Goal: Task Accomplishment & Management: Use online tool/utility

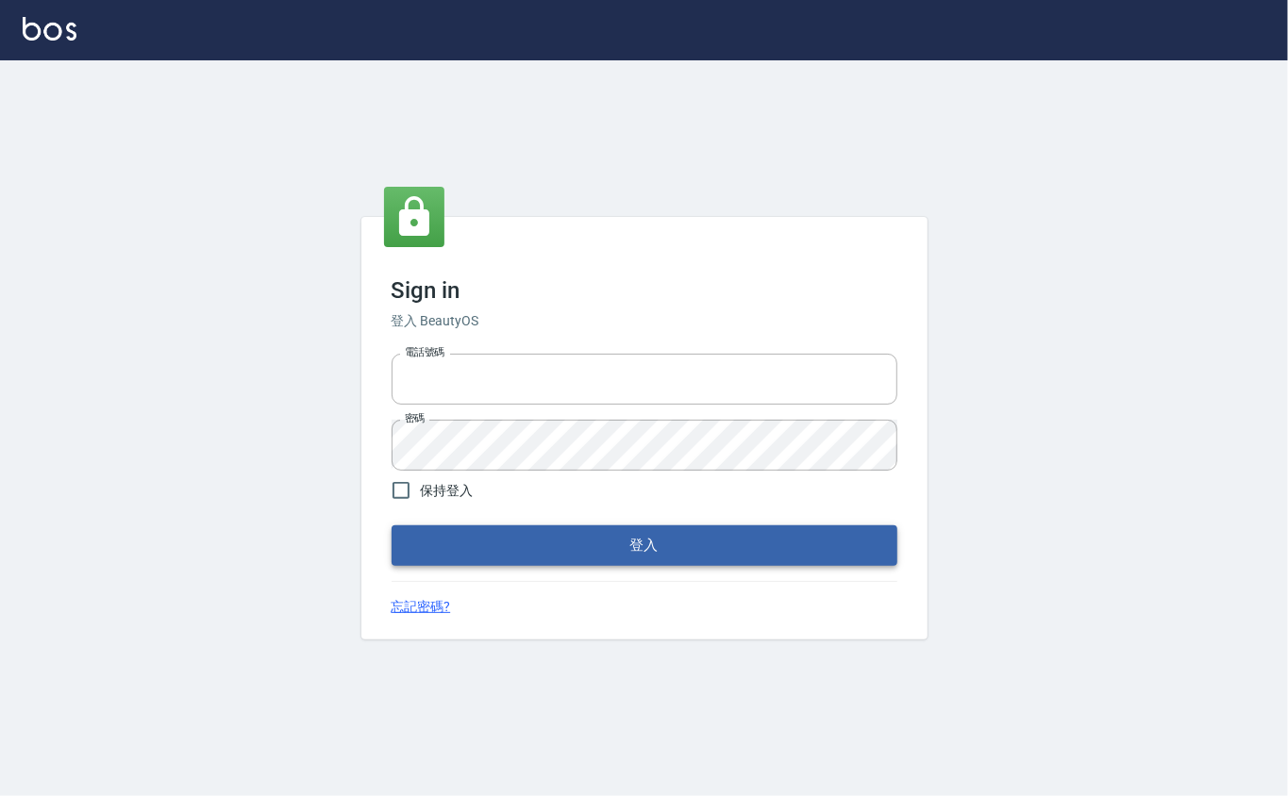
type input "0912271117"
click at [488, 551] on button "登入" at bounding box center [645, 545] width 506 height 40
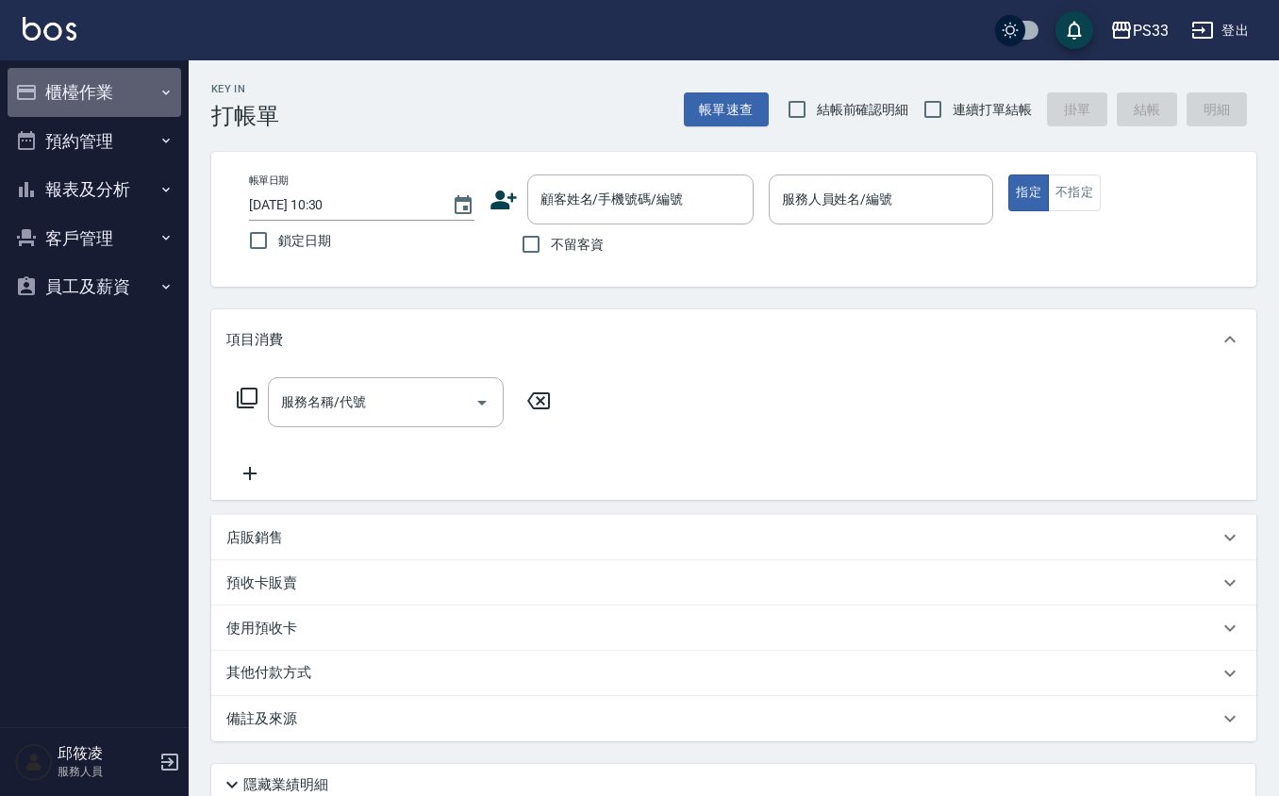
click at [123, 80] on button "櫃檯作業" at bounding box center [95, 92] width 174 height 49
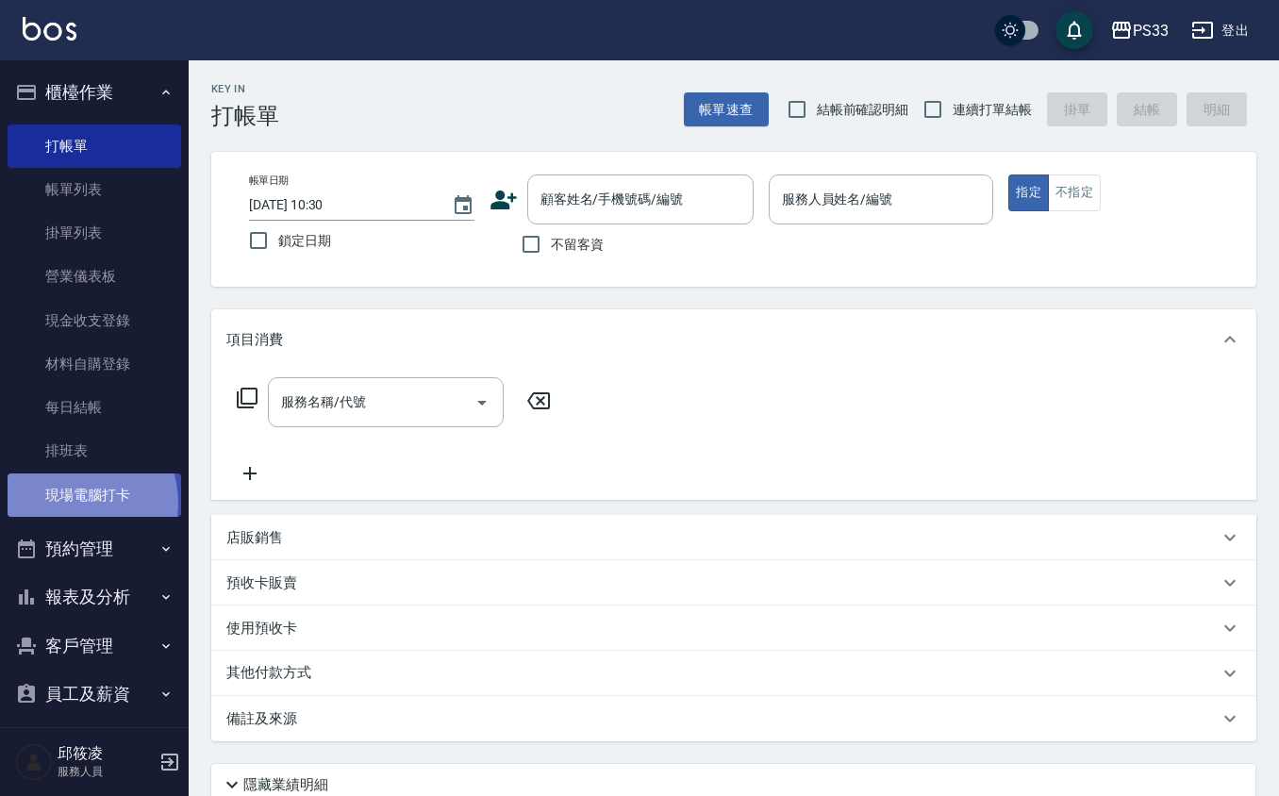
click at [72, 503] on link "現場電腦打卡" at bounding box center [95, 495] width 174 height 43
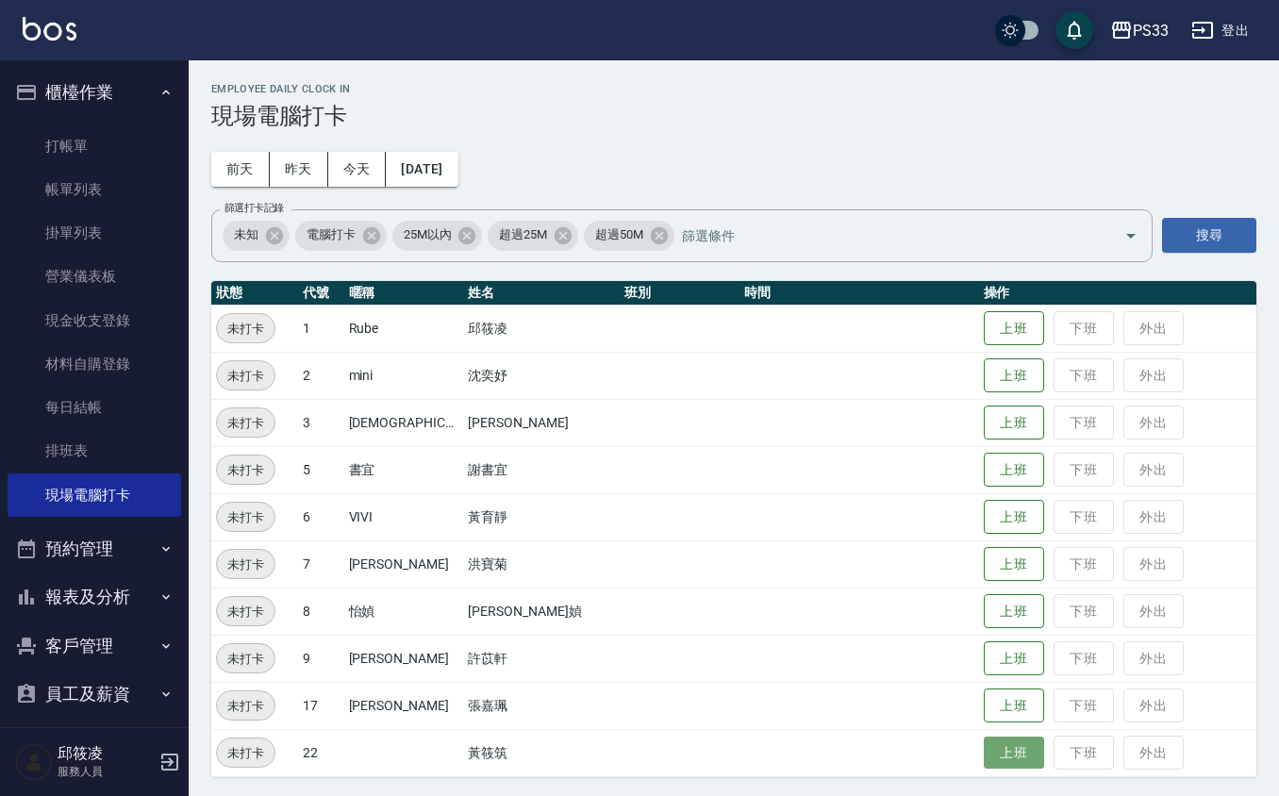
click at [992, 756] on button "上班" at bounding box center [1014, 753] width 60 height 33
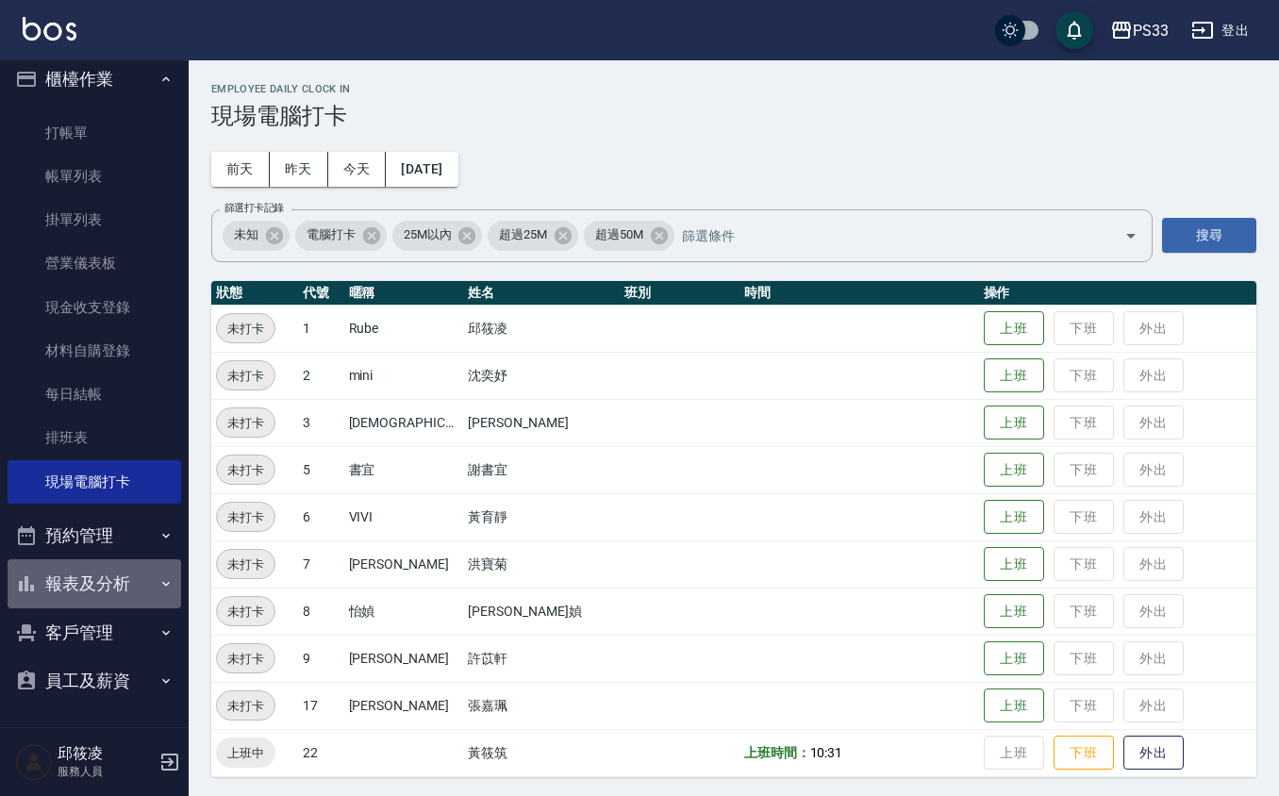
click at [142, 581] on button "報表及分析" at bounding box center [95, 583] width 174 height 49
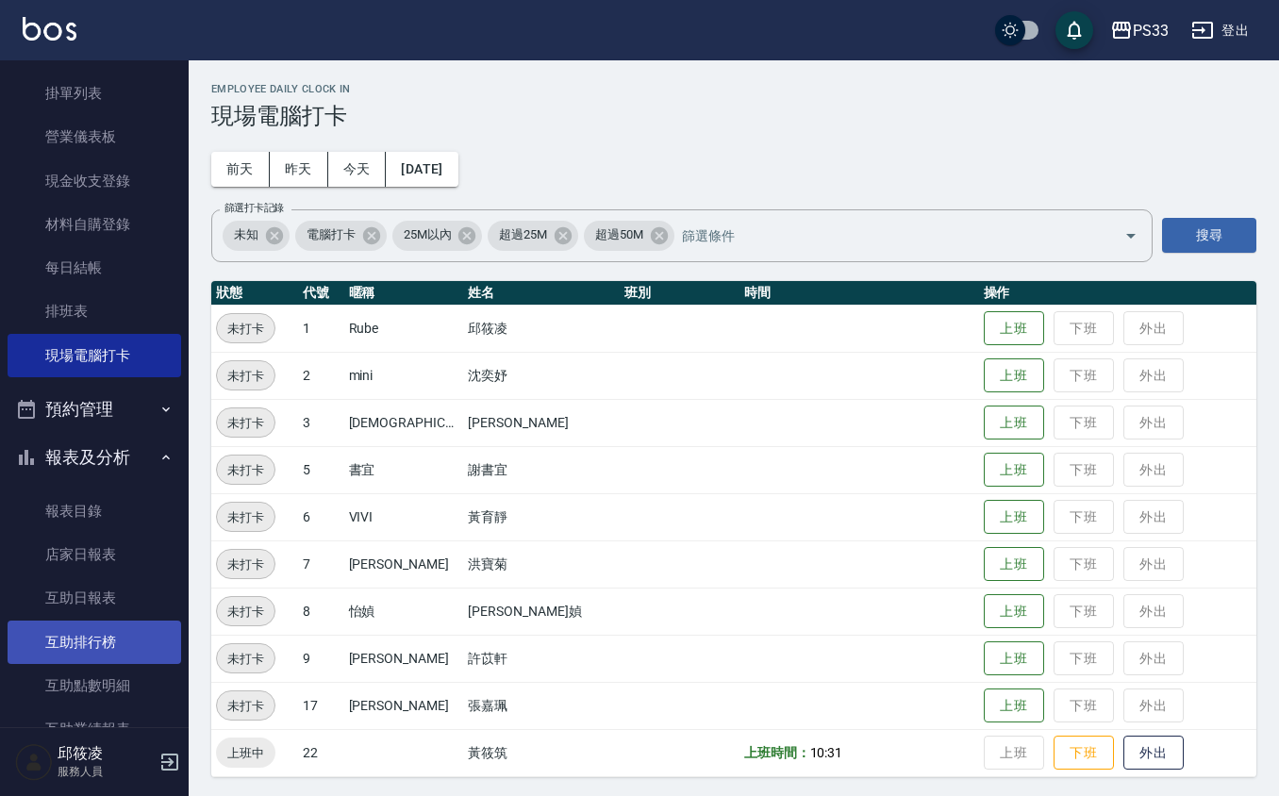
scroll to position [265, 0]
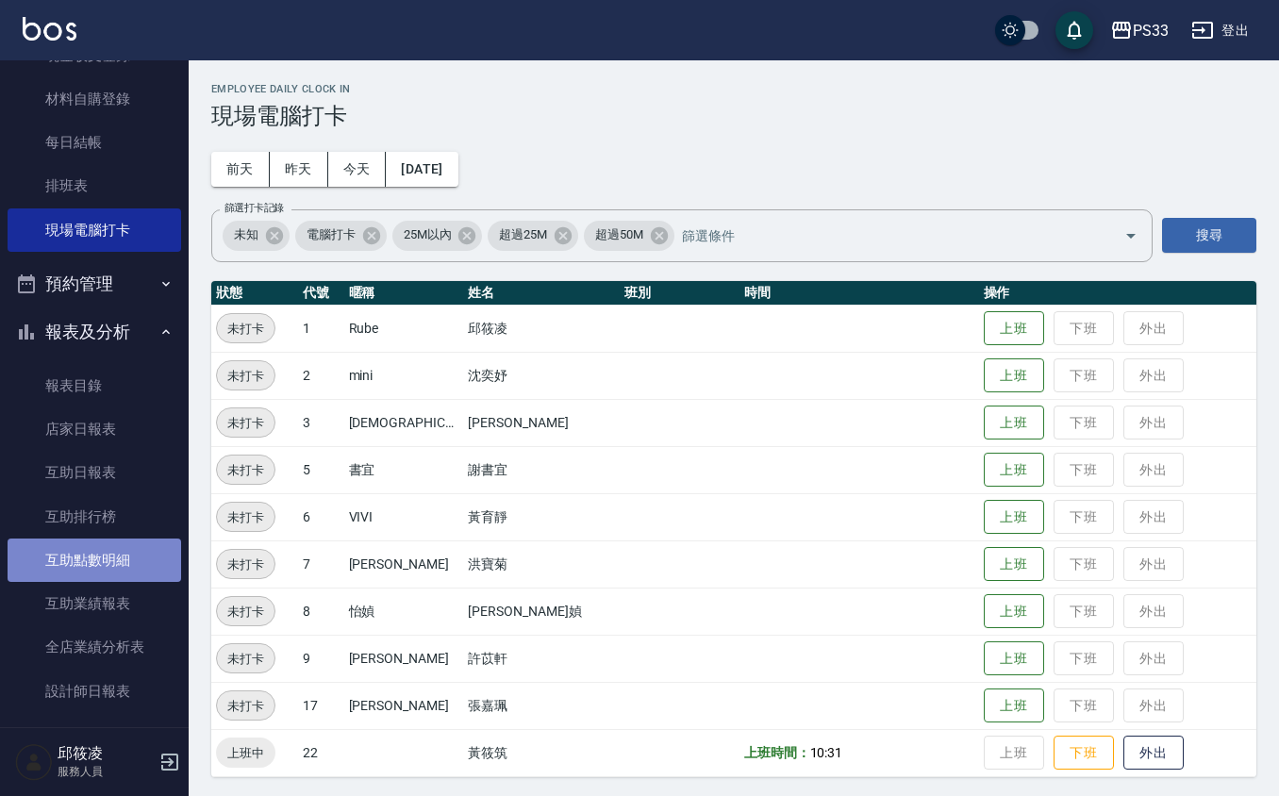
click at [125, 547] on link "互助點數明細" at bounding box center [95, 560] width 174 height 43
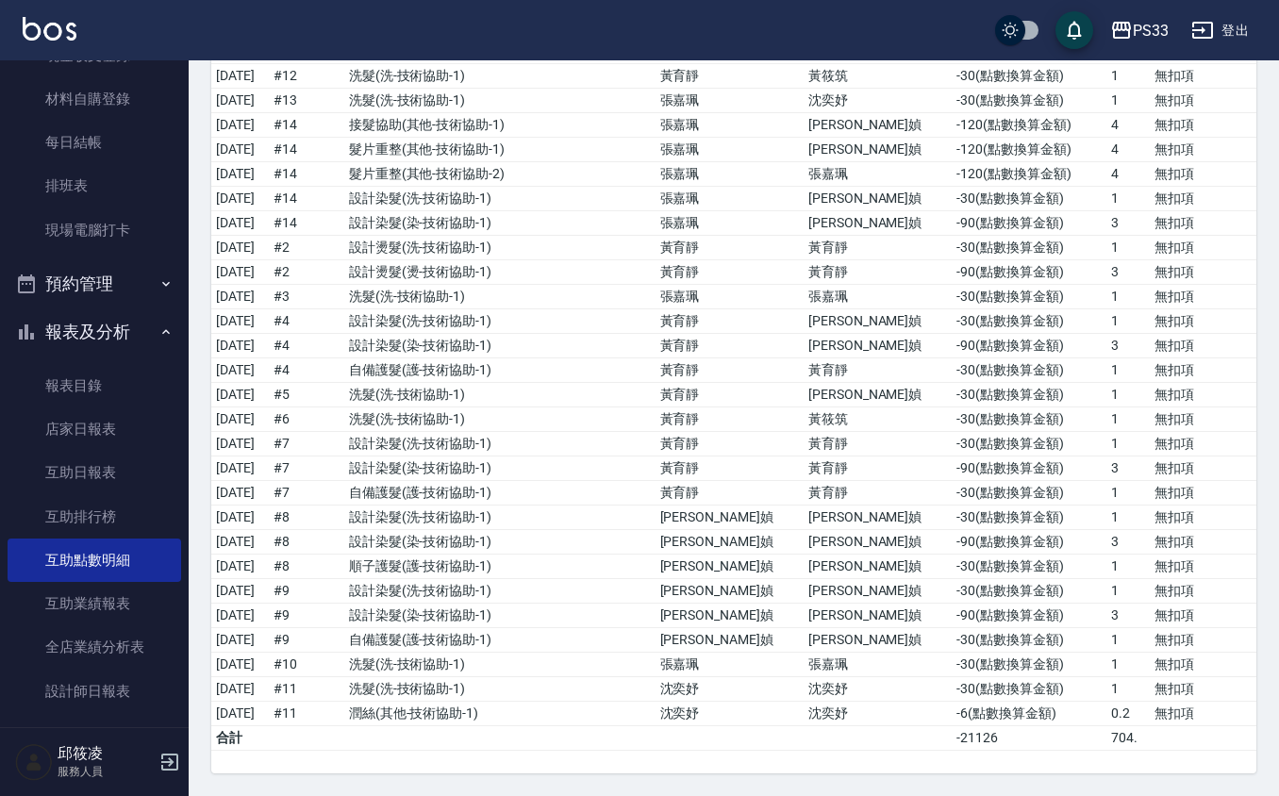
scroll to position [10108, 0]
click at [75, 594] on link "互助業績報表" at bounding box center [95, 603] width 174 height 43
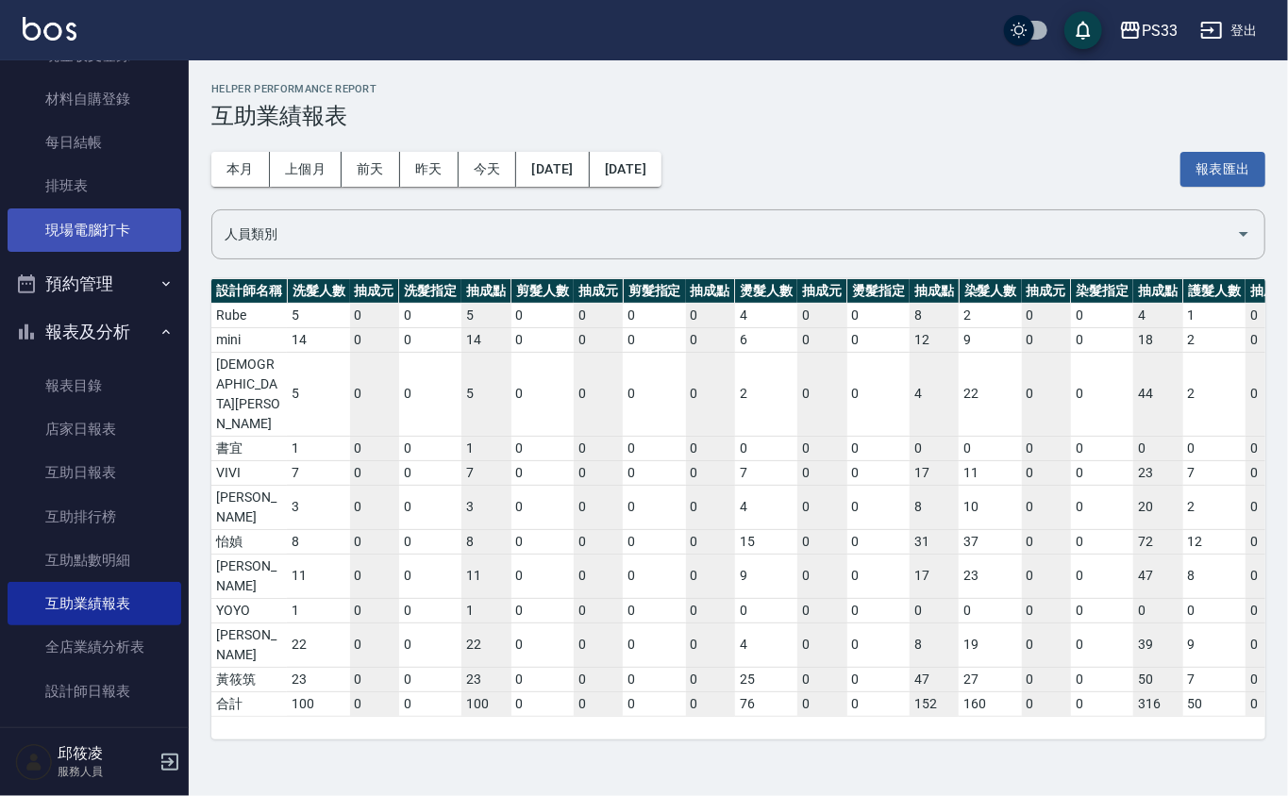
click at [144, 238] on link "現場電腦打卡" at bounding box center [95, 229] width 174 height 43
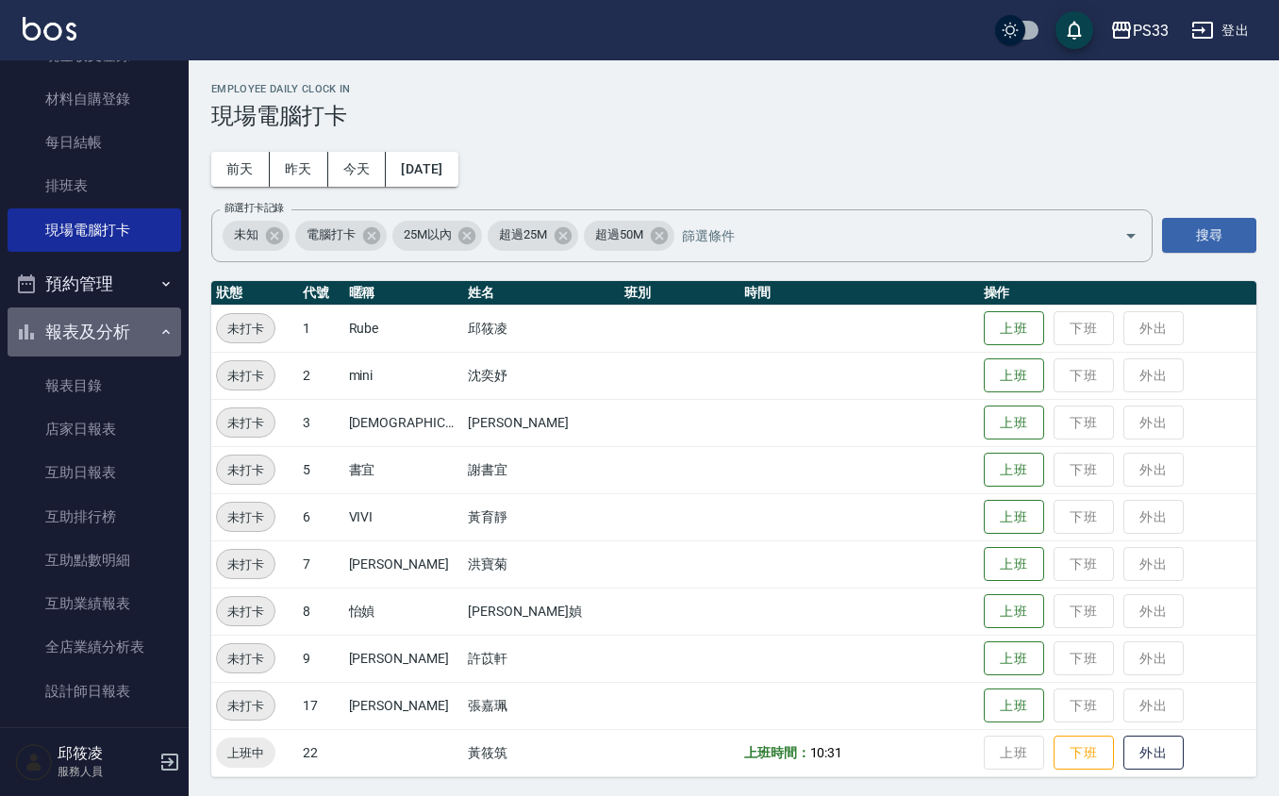
click at [104, 319] on button "報表及分析" at bounding box center [95, 332] width 174 height 49
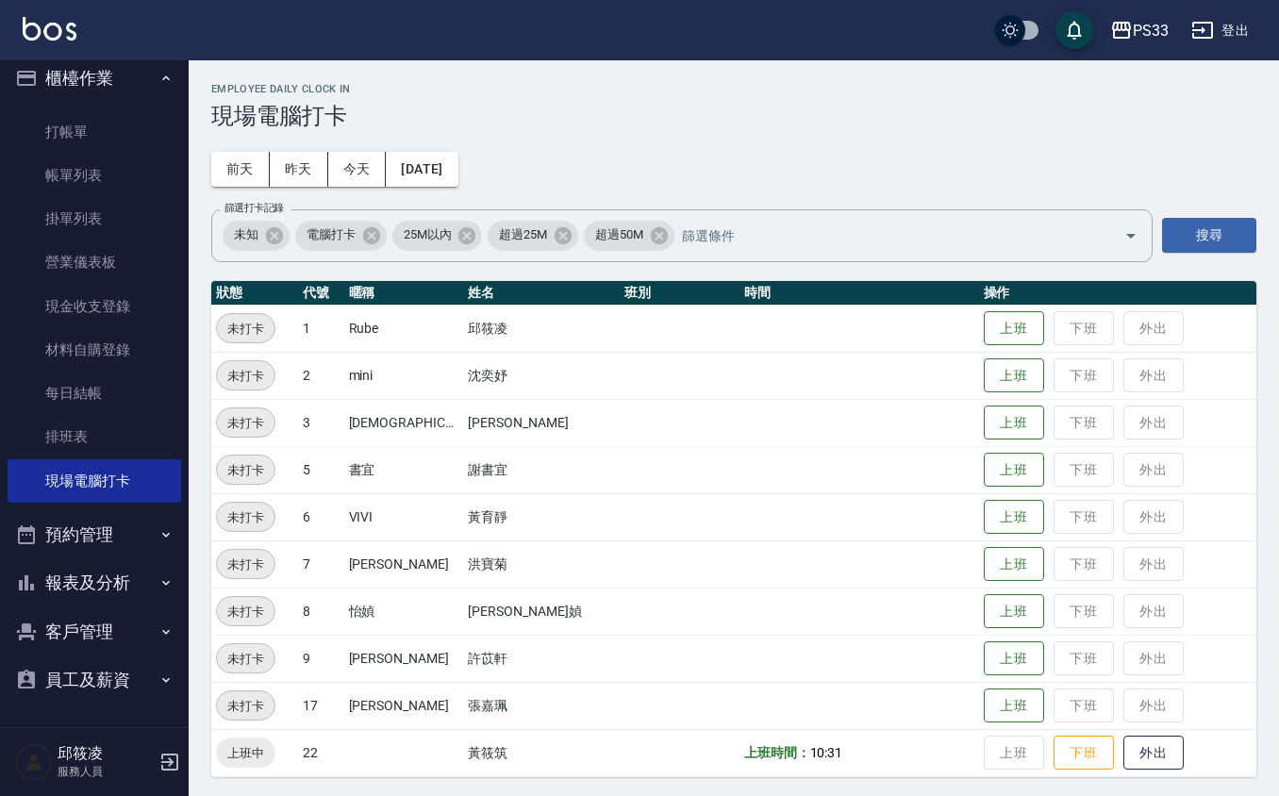
scroll to position [13, 0]
click at [984, 513] on button "上班" at bounding box center [1014, 517] width 60 height 33
click at [984, 651] on button "上班" at bounding box center [1014, 658] width 60 height 33
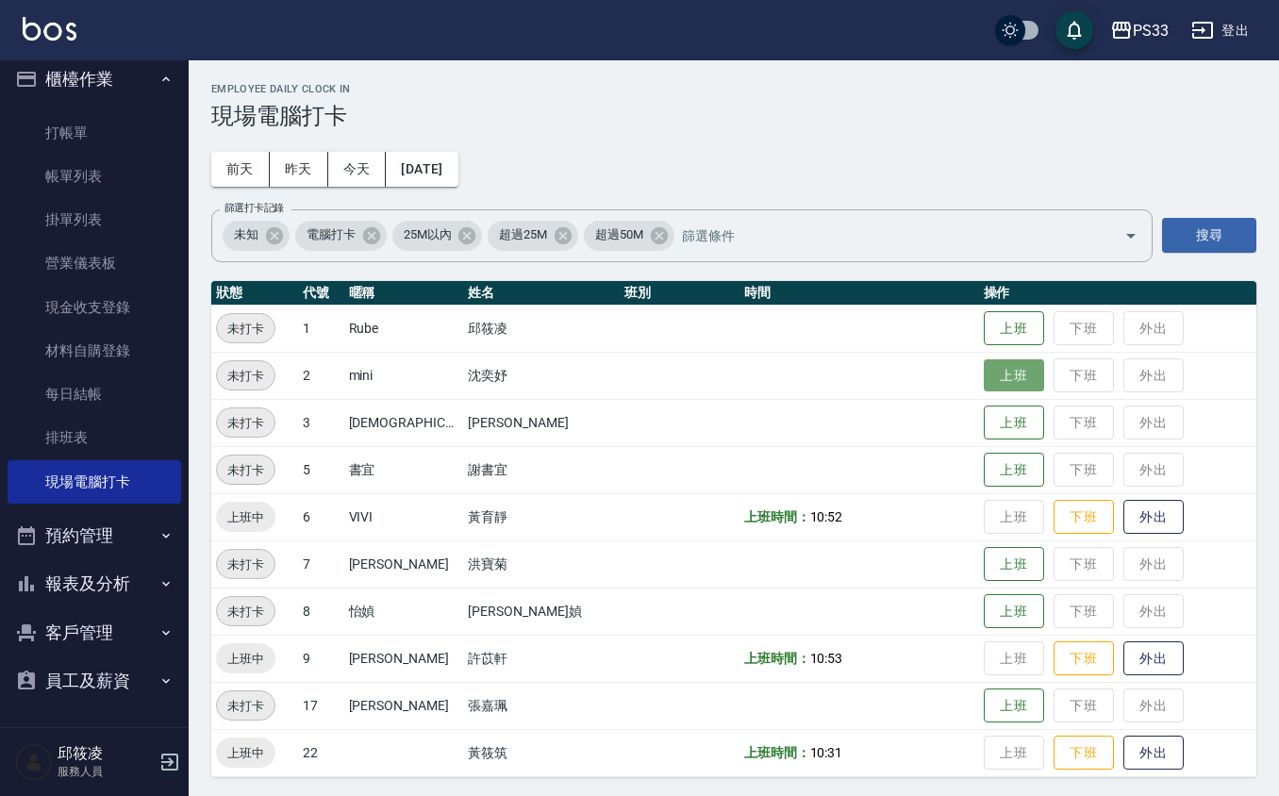
click at [985, 379] on button "上班" at bounding box center [1014, 375] width 60 height 33
click at [998, 714] on button "上班" at bounding box center [1014, 706] width 60 height 33
